Goal: Task Accomplishment & Management: Manage account settings

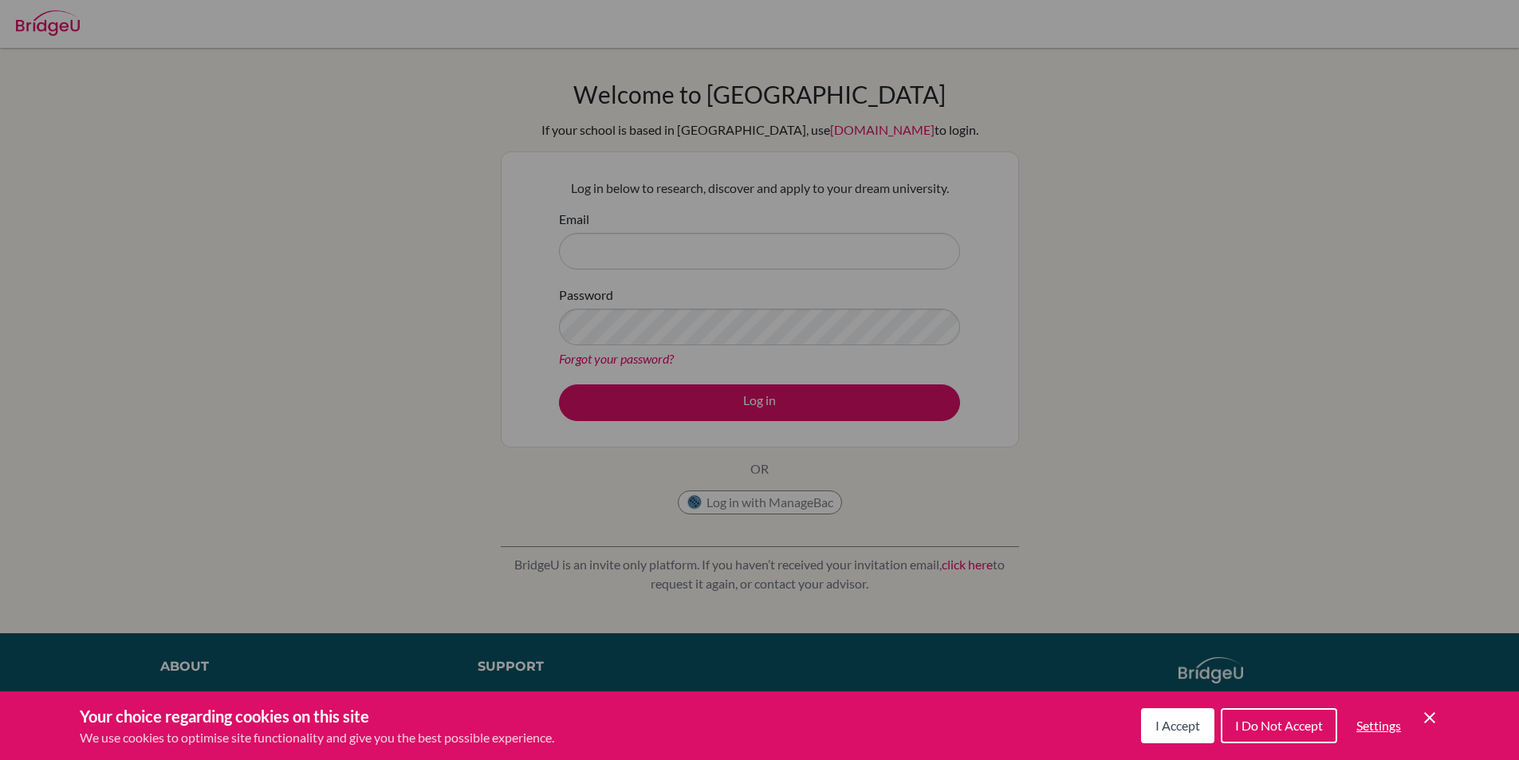
click at [1175, 718] on span "I Accept" at bounding box center [1177, 725] width 45 height 15
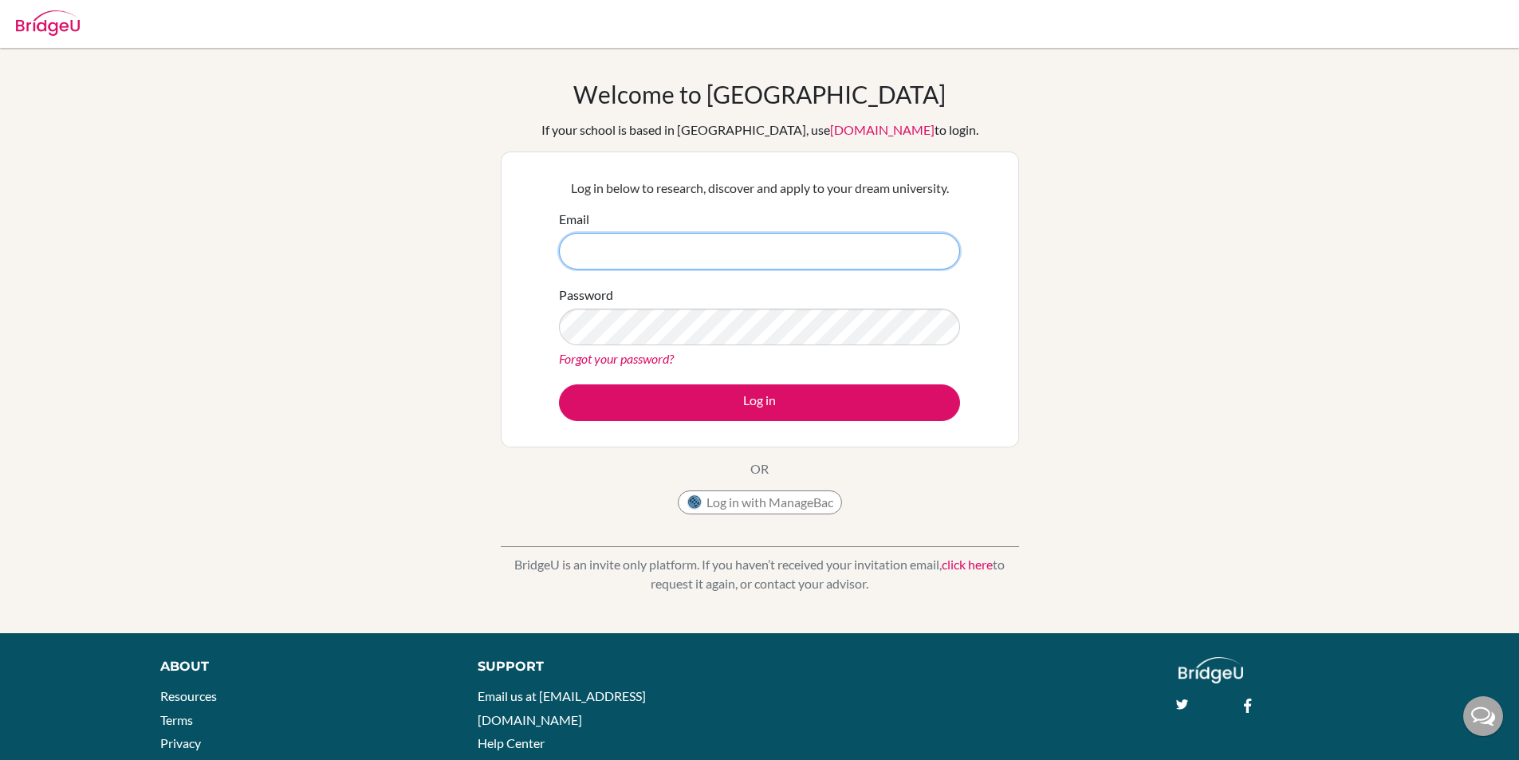
click at [832, 245] on input "Email" at bounding box center [759, 251] width 401 height 37
type input "g"
type input "[EMAIL_ADDRESS][DOMAIN_NAME]"
click at [663, 383] on form "Email freya.yorich@sampoernaacademy.net Password Forgot your password? Log in" at bounding box center [759, 315] width 401 height 211
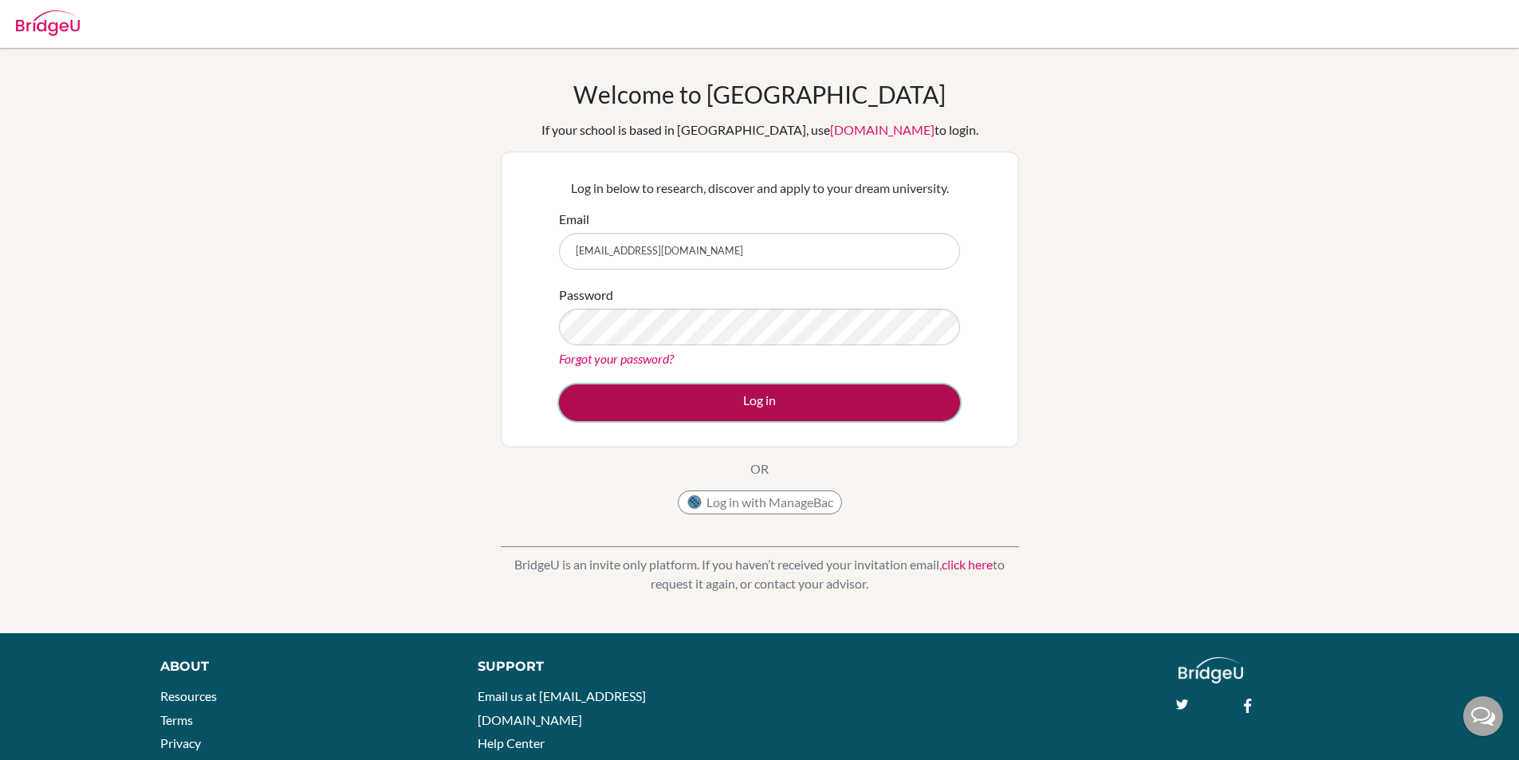
click at [671, 403] on button "Log in" at bounding box center [759, 402] width 401 height 37
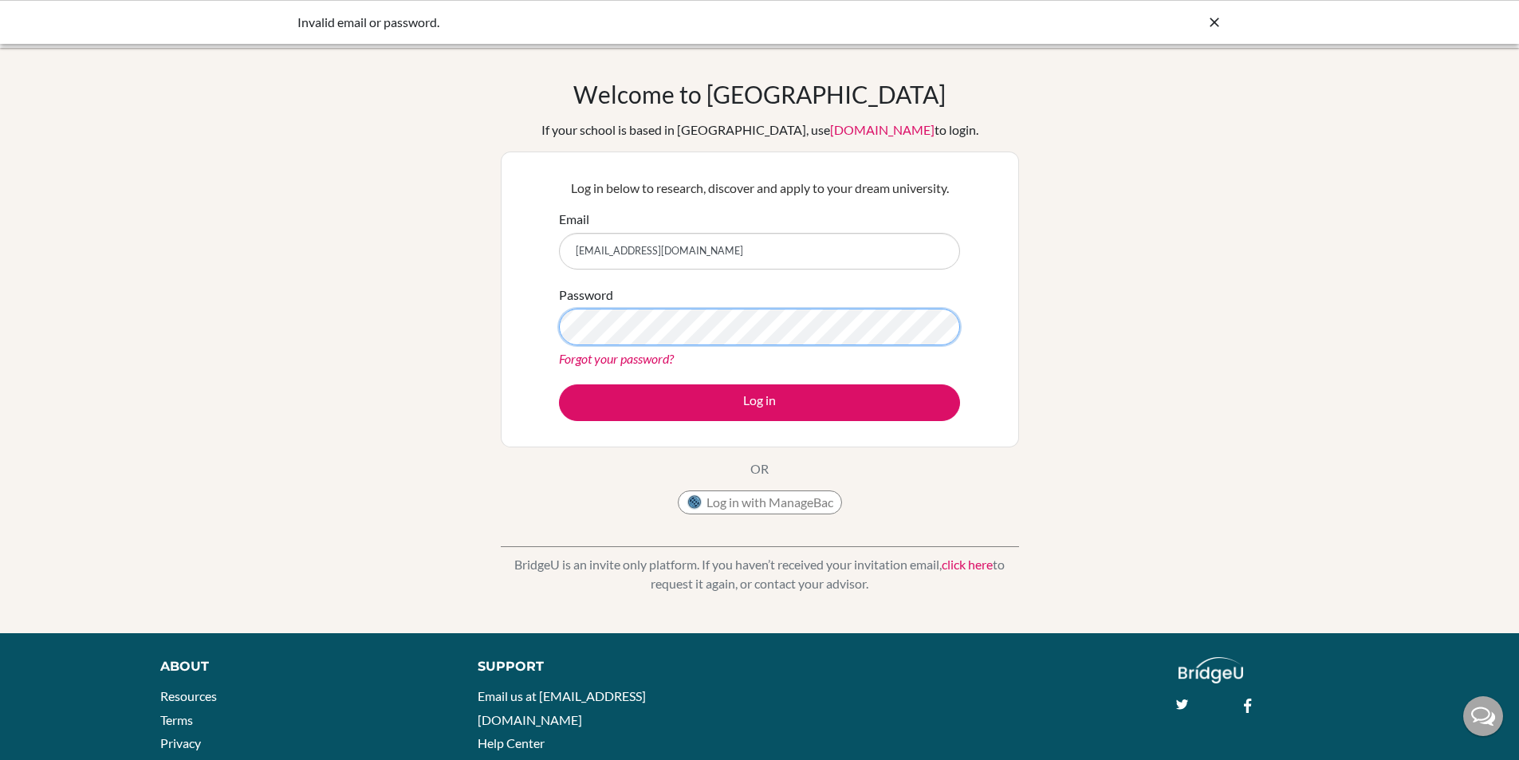
click at [559, 384] on button "Log in" at bounding box center [759, 402] width 401 height 37
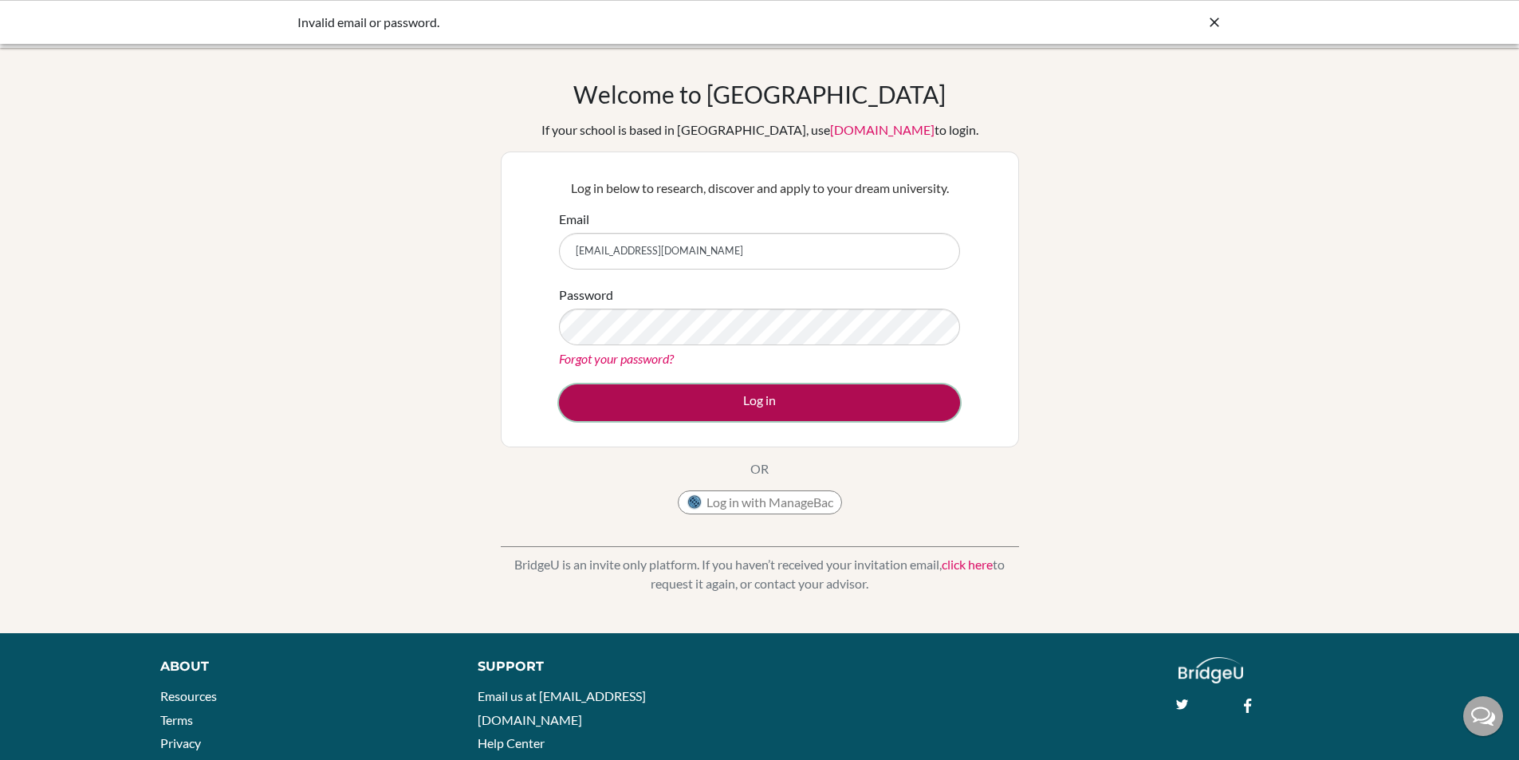
click at [696, 395] on button "Log in" at bounding box center [759, 402] width 401 height 37
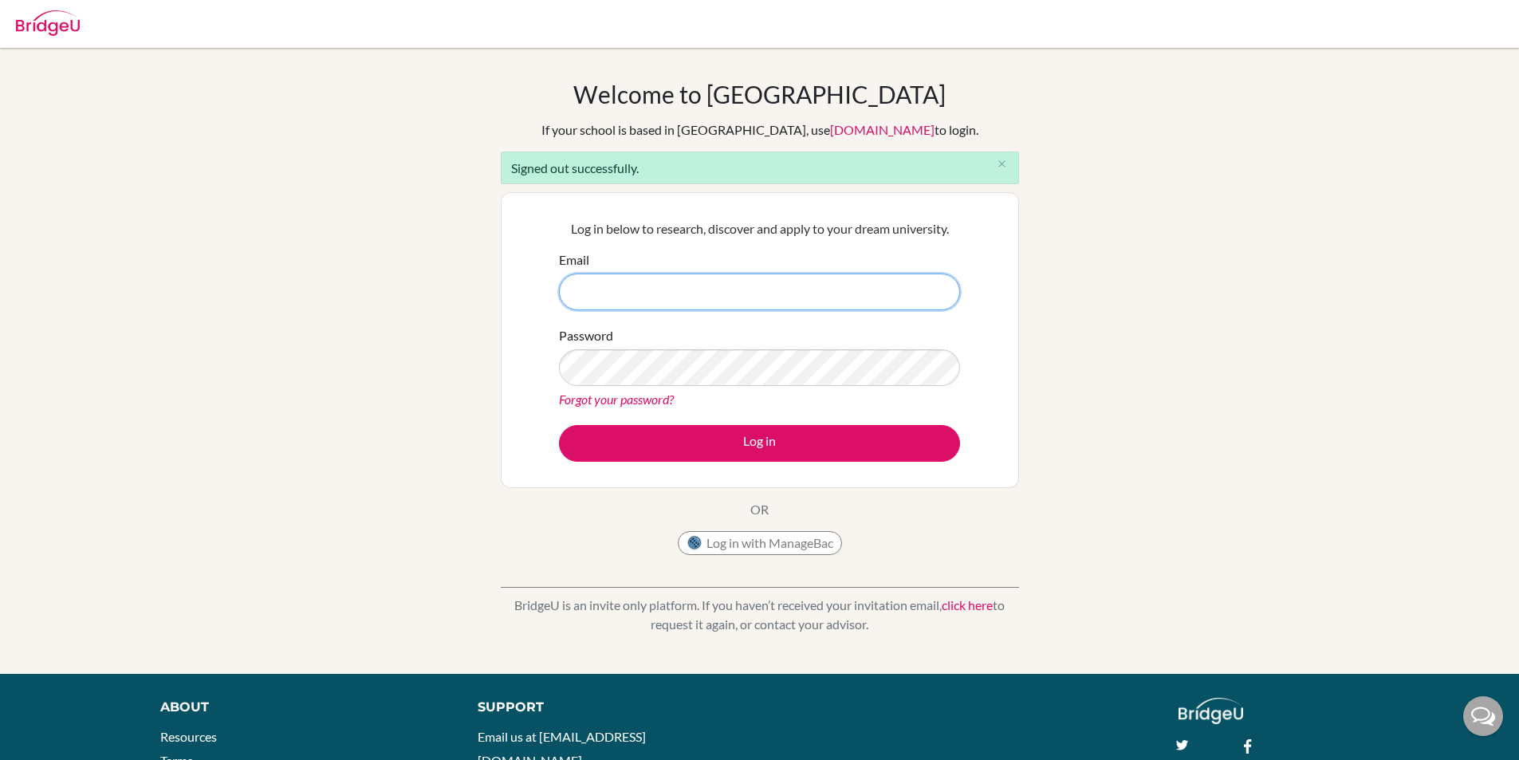
click at [559, 425] on button "Log in" at bounding box center [759, 443] width 401 height 37
